Goal: Use online tool/utility: Use online tool/utility

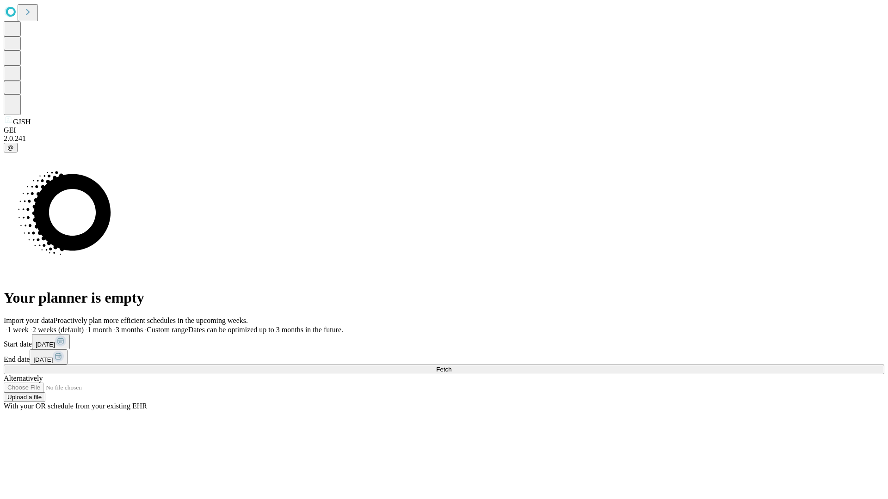
click at [451, 366] on span "Fetch" at bounding box center [443, 369] width 15 height 7
